Goal: Information Seeking & Learning: Understand process/instructions

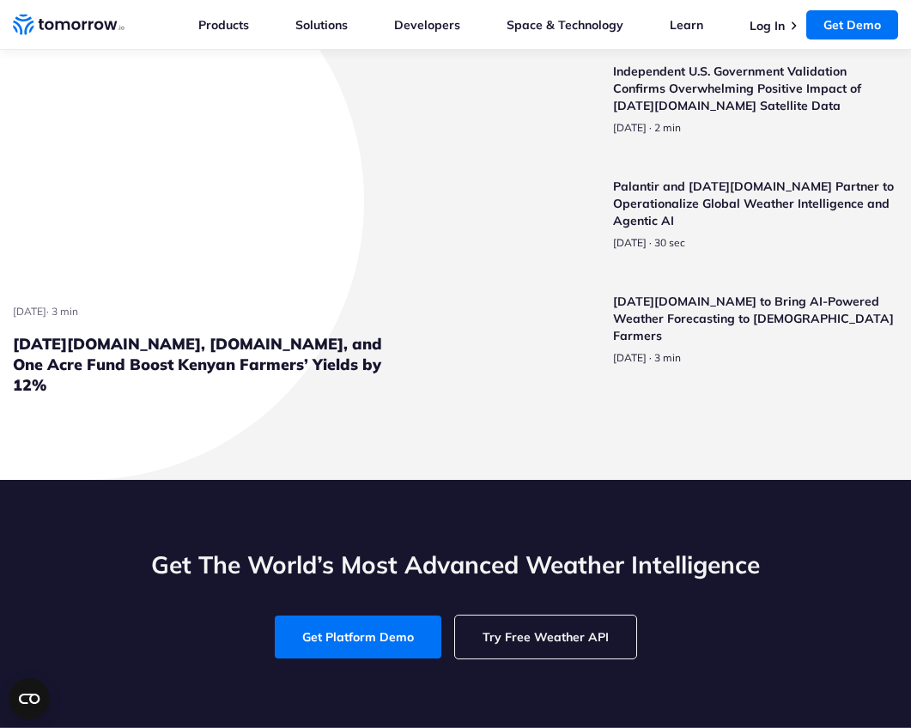
scroll to position [4294, 0]
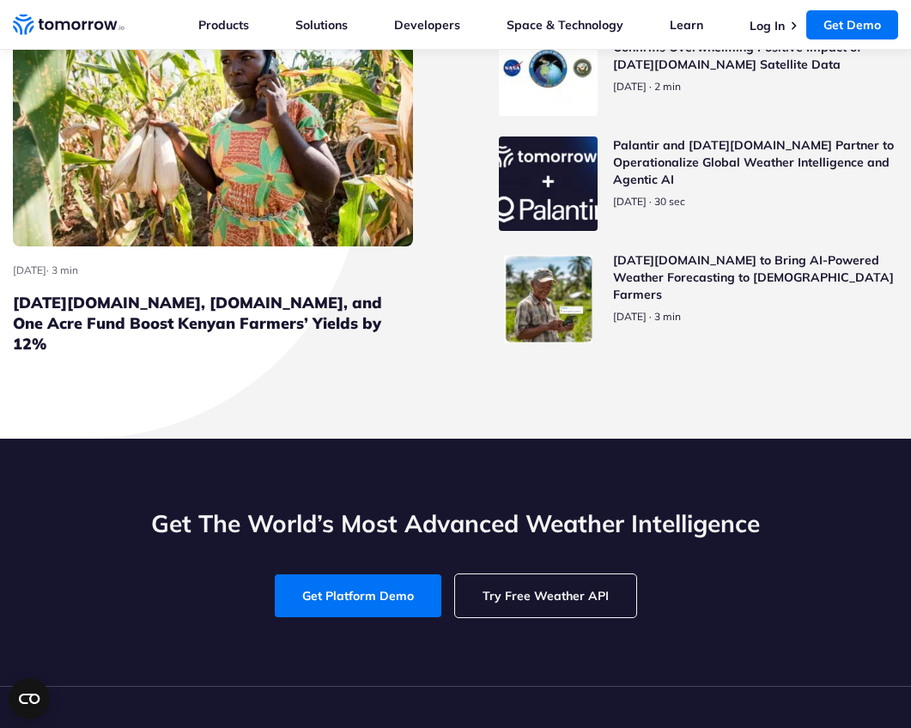
scroll to position [4294, 0]
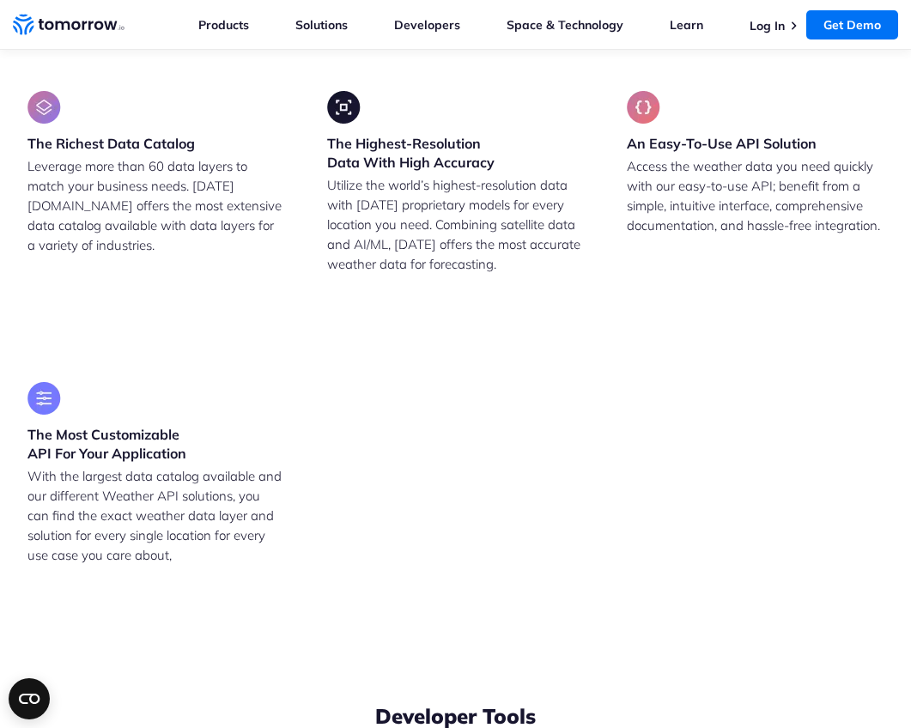
scroll to position [3178, 0]
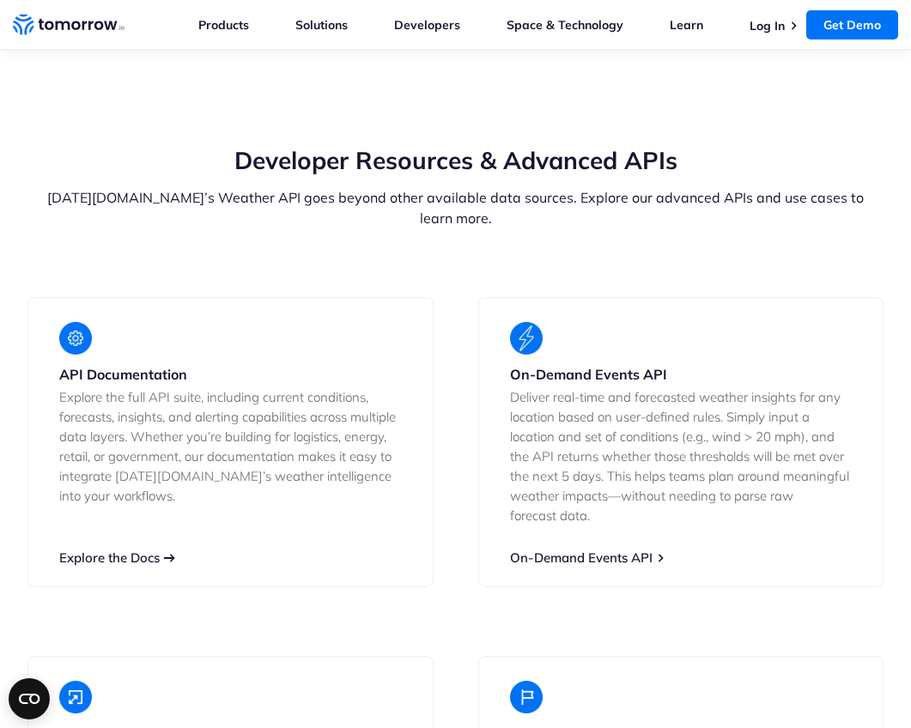
click at [110, 566] on link "Explore the Docs" at bounding box center [109, 558] width 100 height 16
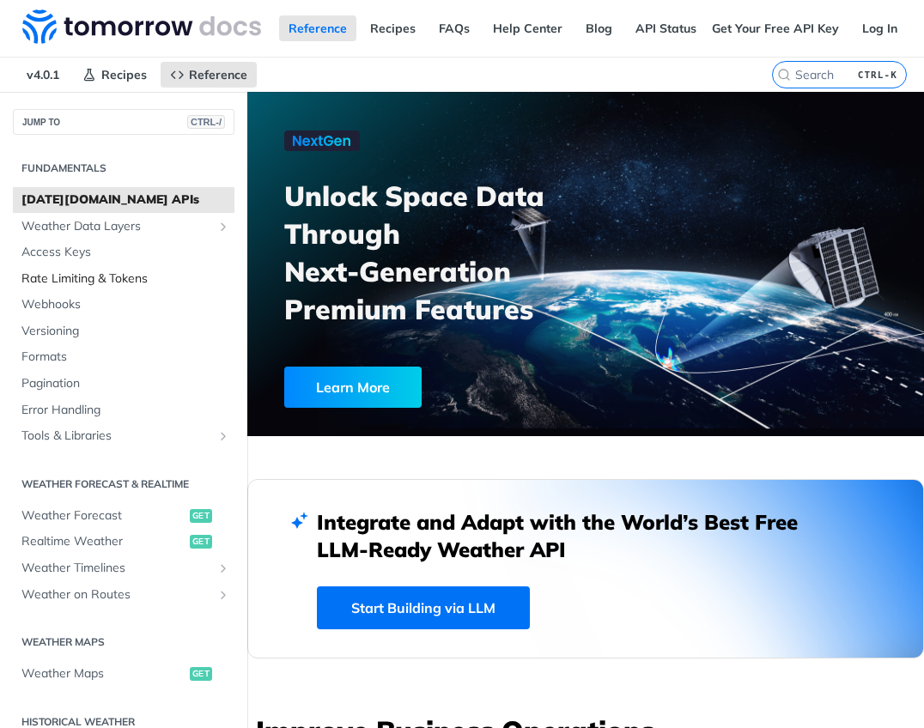
click at [88, 274] on span "Rate Limiting & Tokens" at bounding box center [125, 278] width 209 height 17
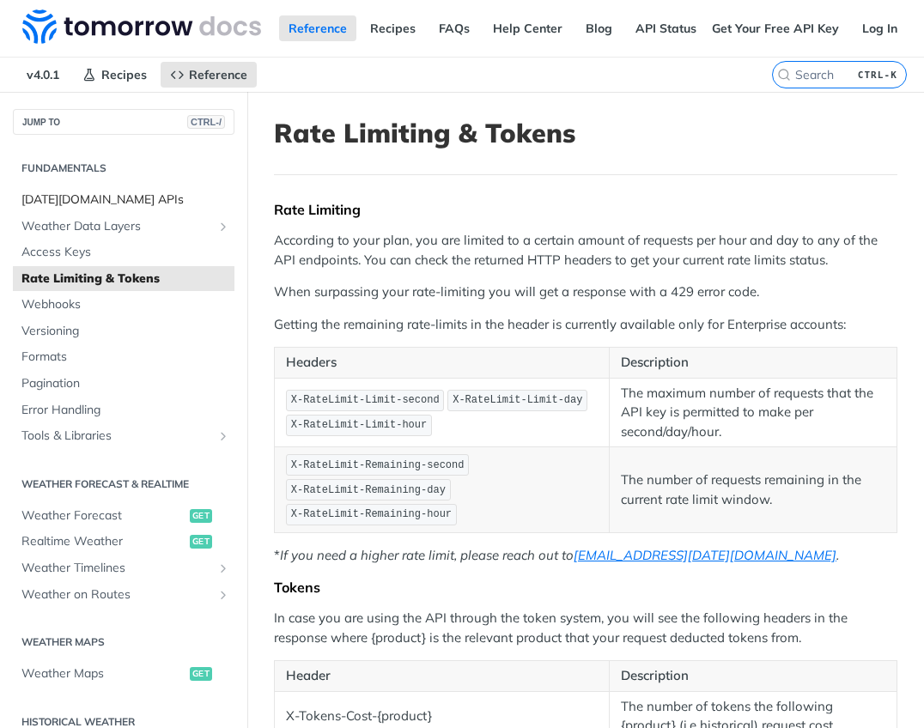
click at [82, 203] on span "[DATE][DOMAIN_NAME] APIs" at bounding box center [125, 199] width 209 height 17
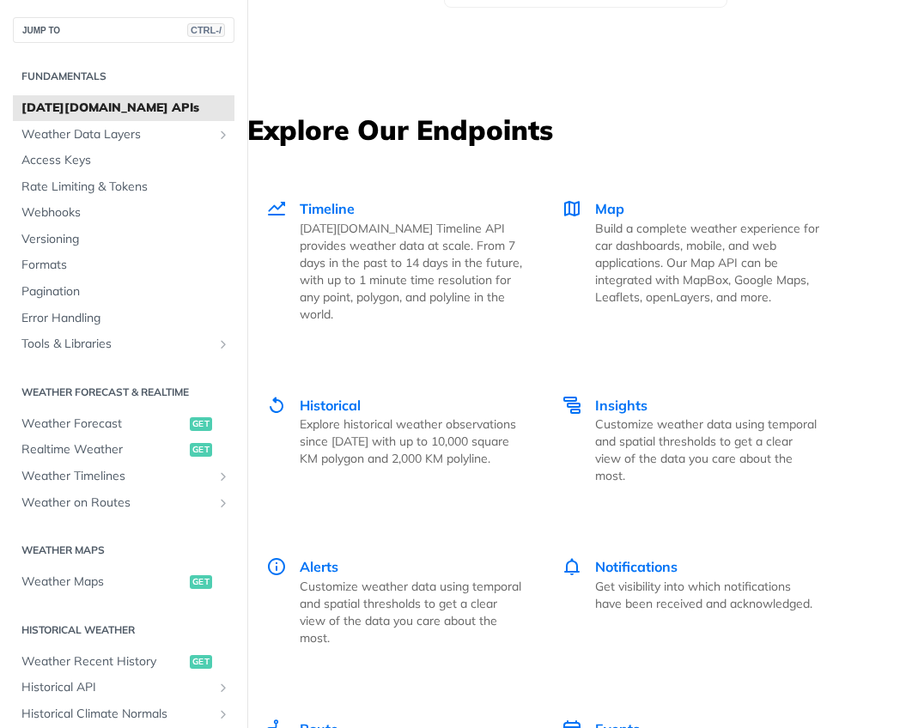
scroll to position [3005, 0]
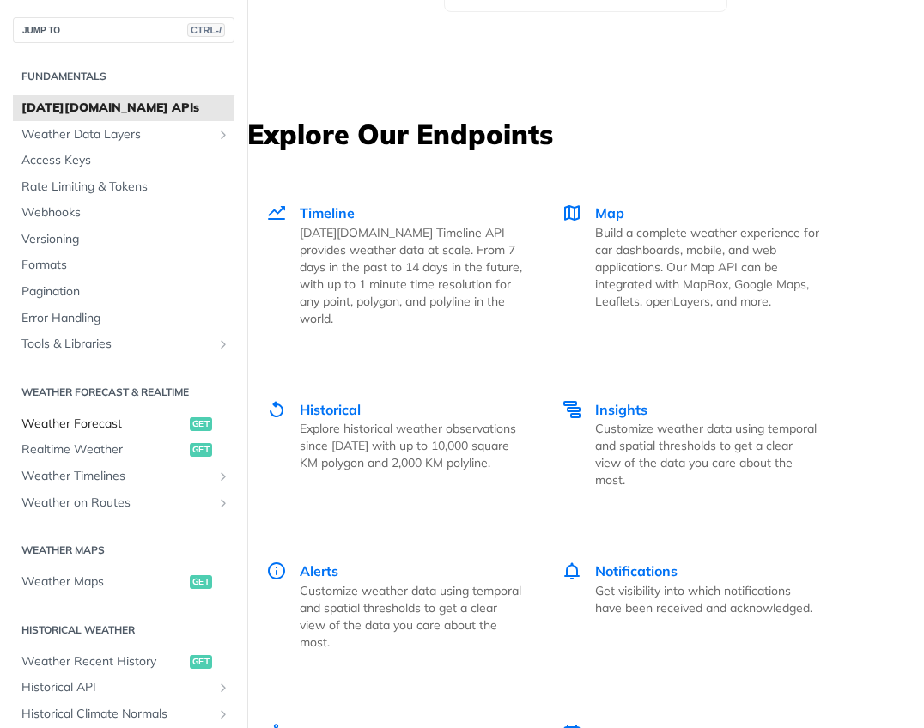
click at [112, 421] on span "Weather Forecast" at bounding box center [103, 424] width 164 height 17
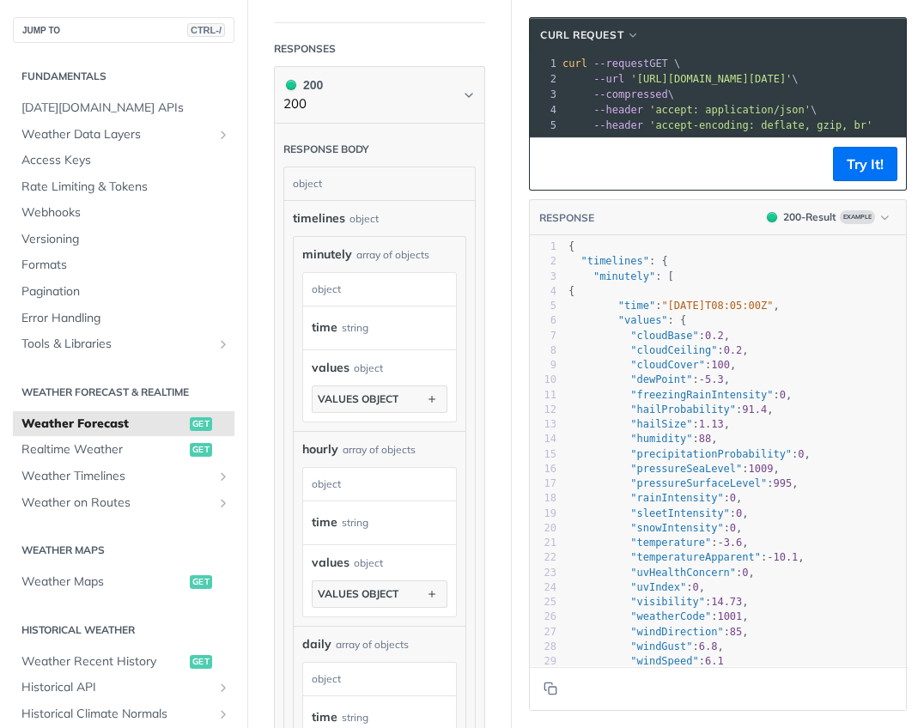
scroll to position [1460, 0]
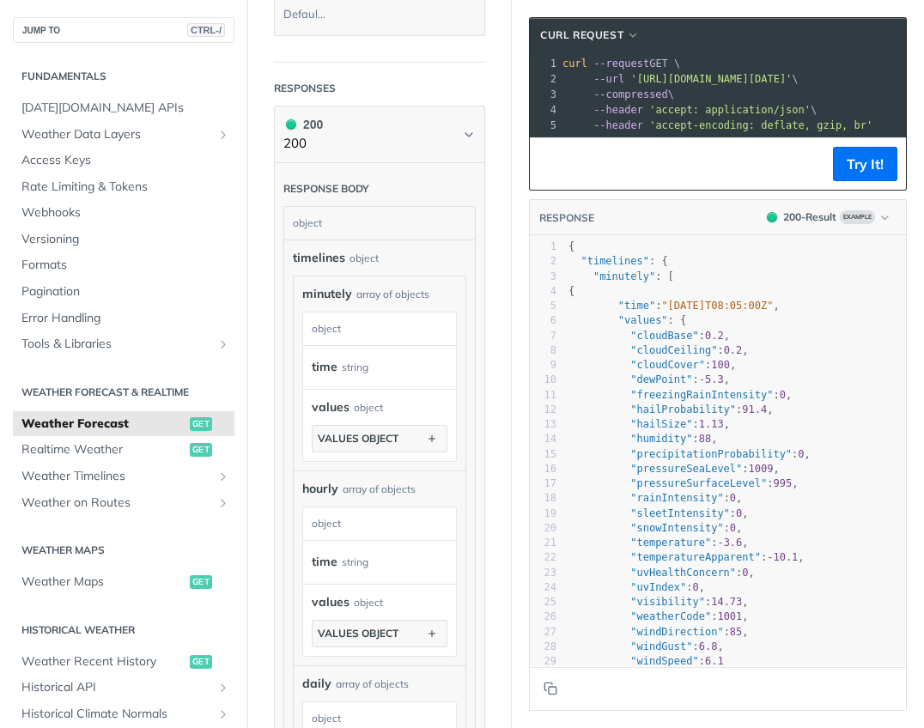
click at [348, 197] on div "Response body" at bounding box center [326, 188] width 86 height 15
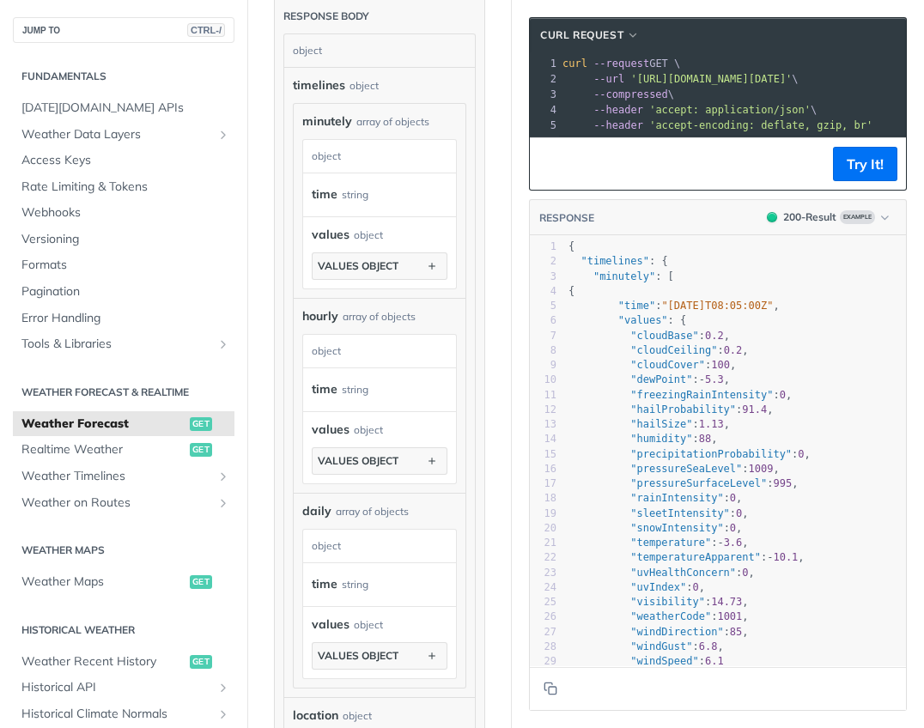
scroll to position [1374, 0]
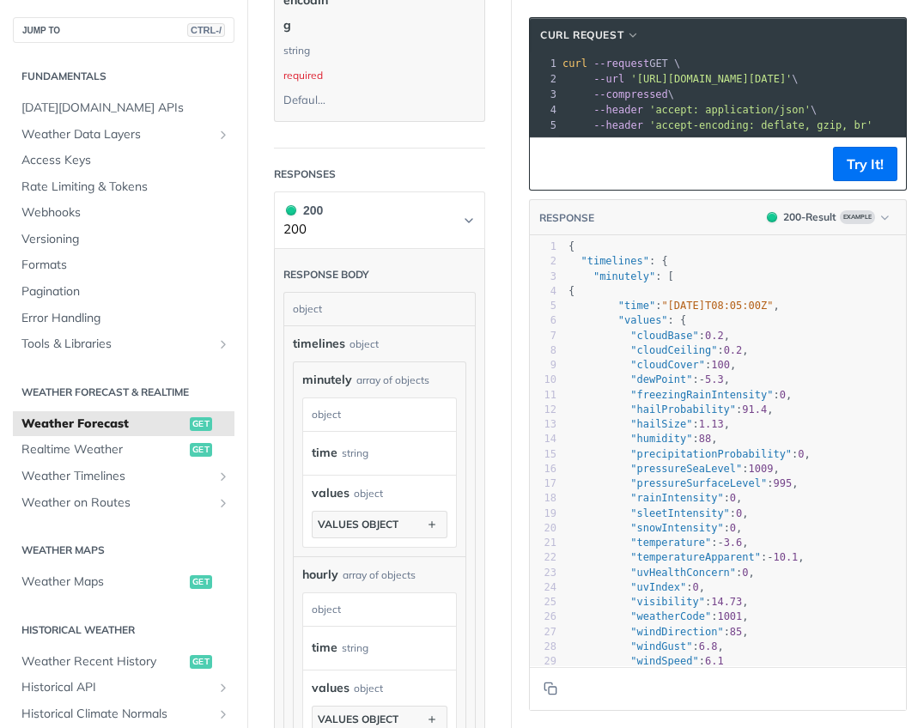
click at [463, 249] on h1 "200 200" at bounding box center [379, 220] width 211 height 58
click at [462, 228] on icon "Chevron" at bounding box center [469, 221] width 14 height 14
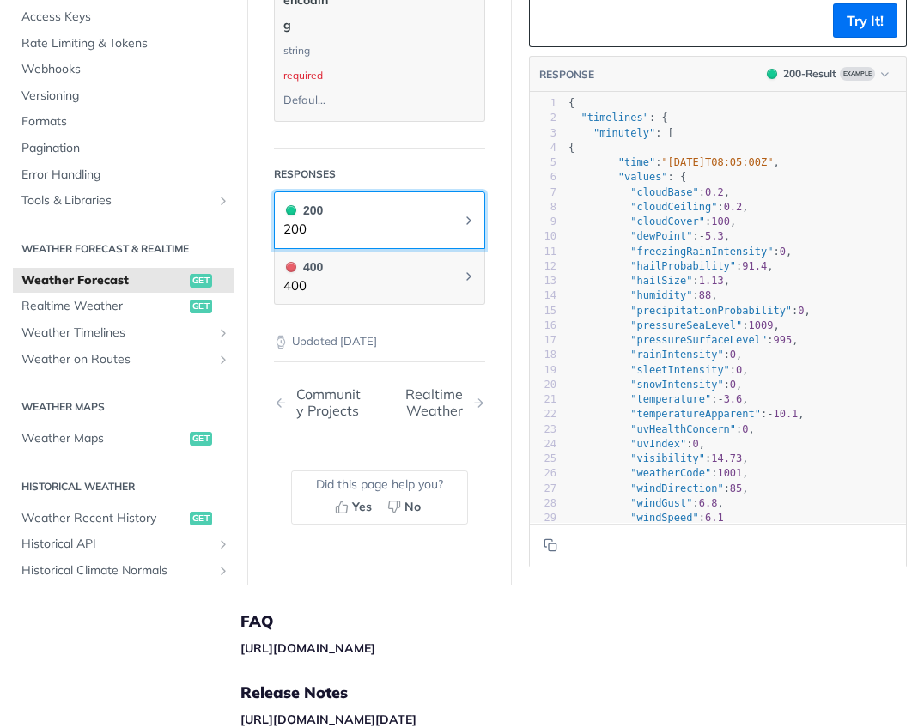
click at [462, 228] on icon "Chevron" at bounding box center [469, 221] width 14 height 14
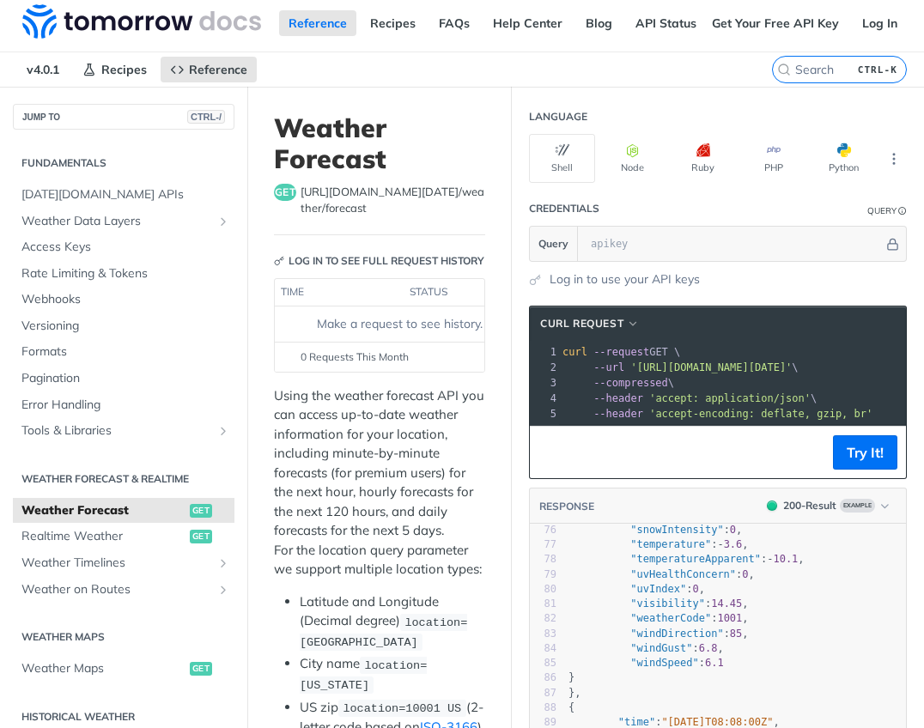
scroll to position [0, 0]
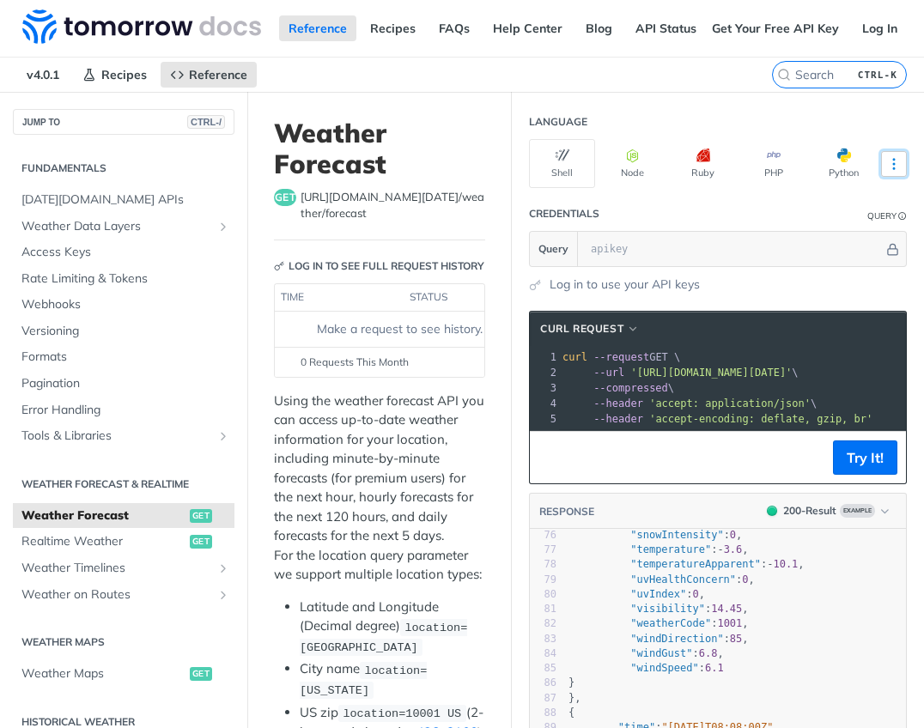
click at [886, 161] on icon "More ellipsis" at bounding box center [893, 163] width 15 height 15
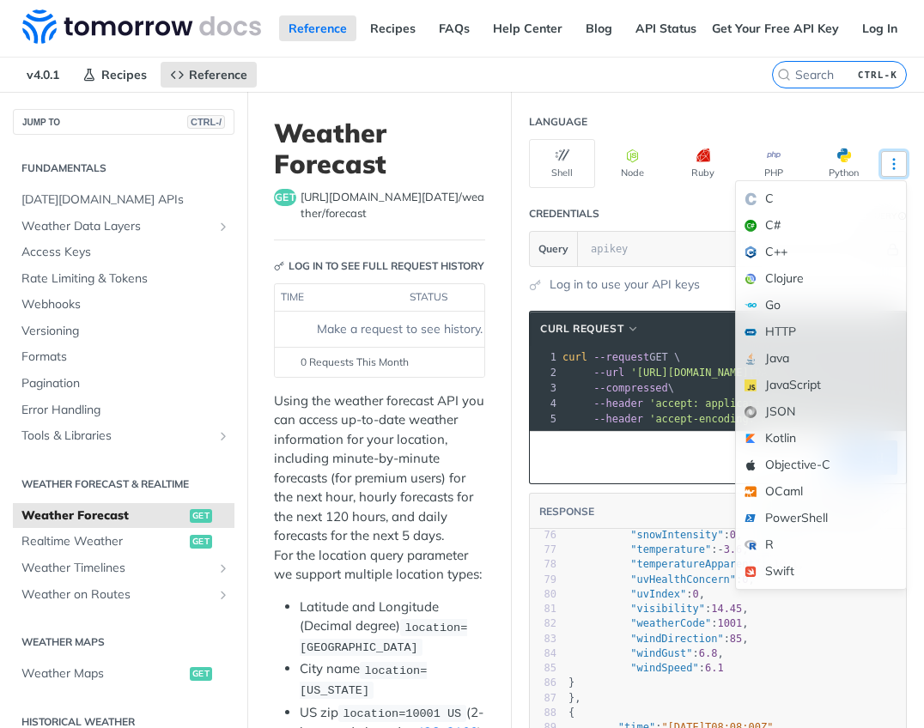
click at [886, 162] on icon "More ellipsis" at bounding box center [893, 163] width 15 height 15
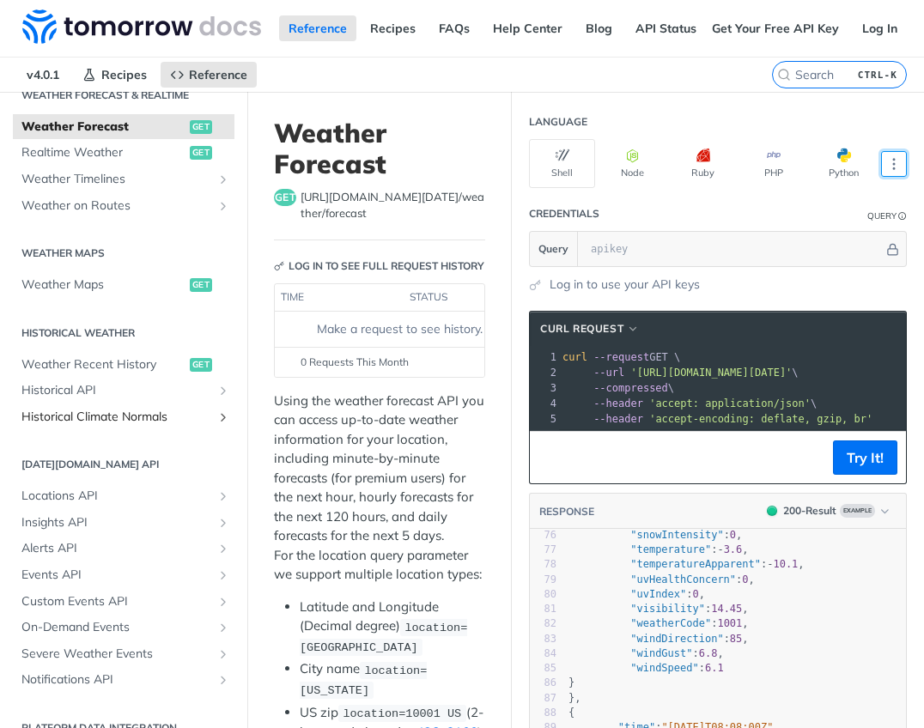
scroll to position [413, 0]
